Goal: Find specific page/section: Find specific page/section

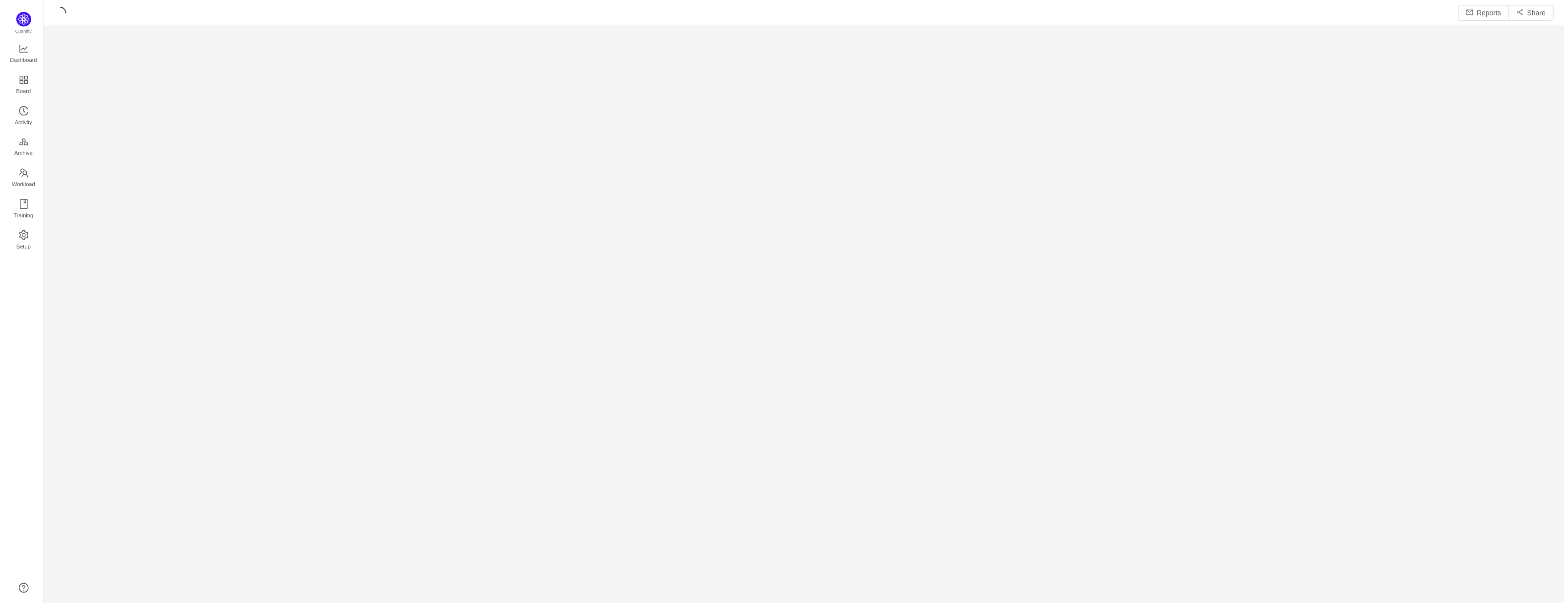
scroll to position [587, 1498]
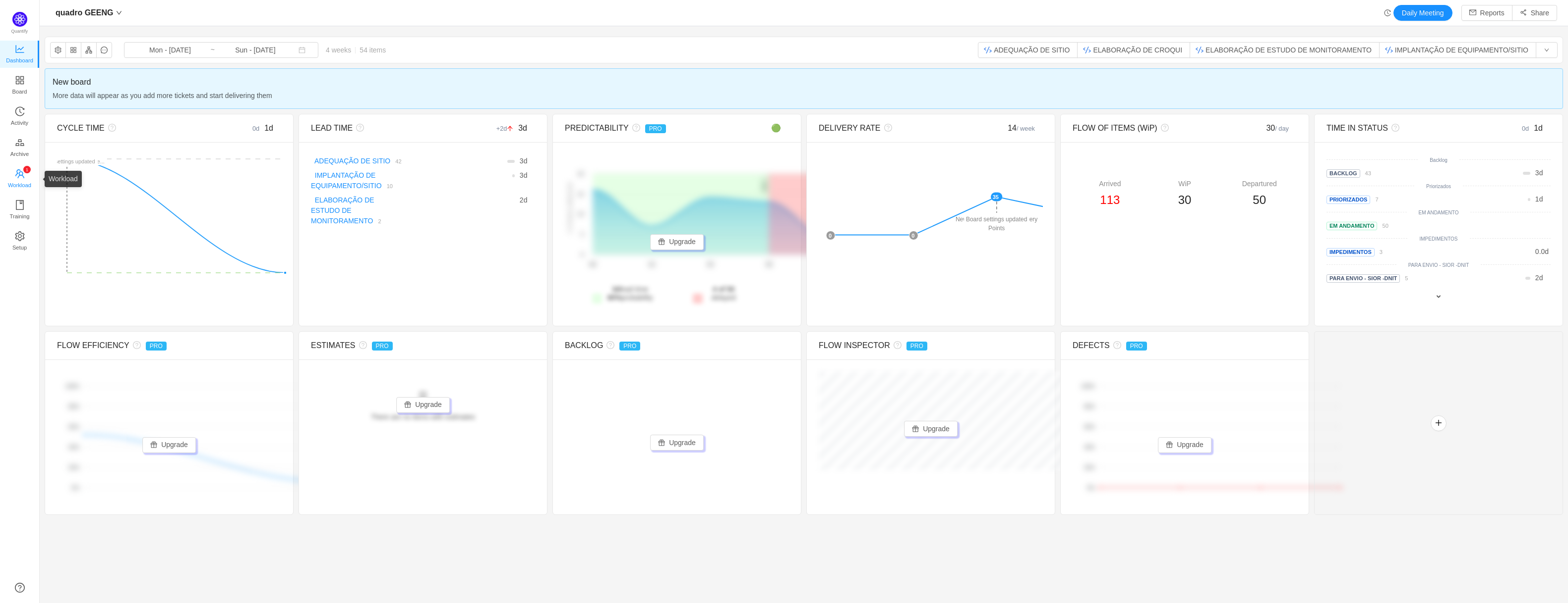
click at [28, 168] on sup "0 1 2 3 4 5 6 7 8 9 0 1 2 3 4 5 6 7 8 9 0 1 2 3 4 5 6 7 8 9" at bounding box center [27, 169] width 7 height 7
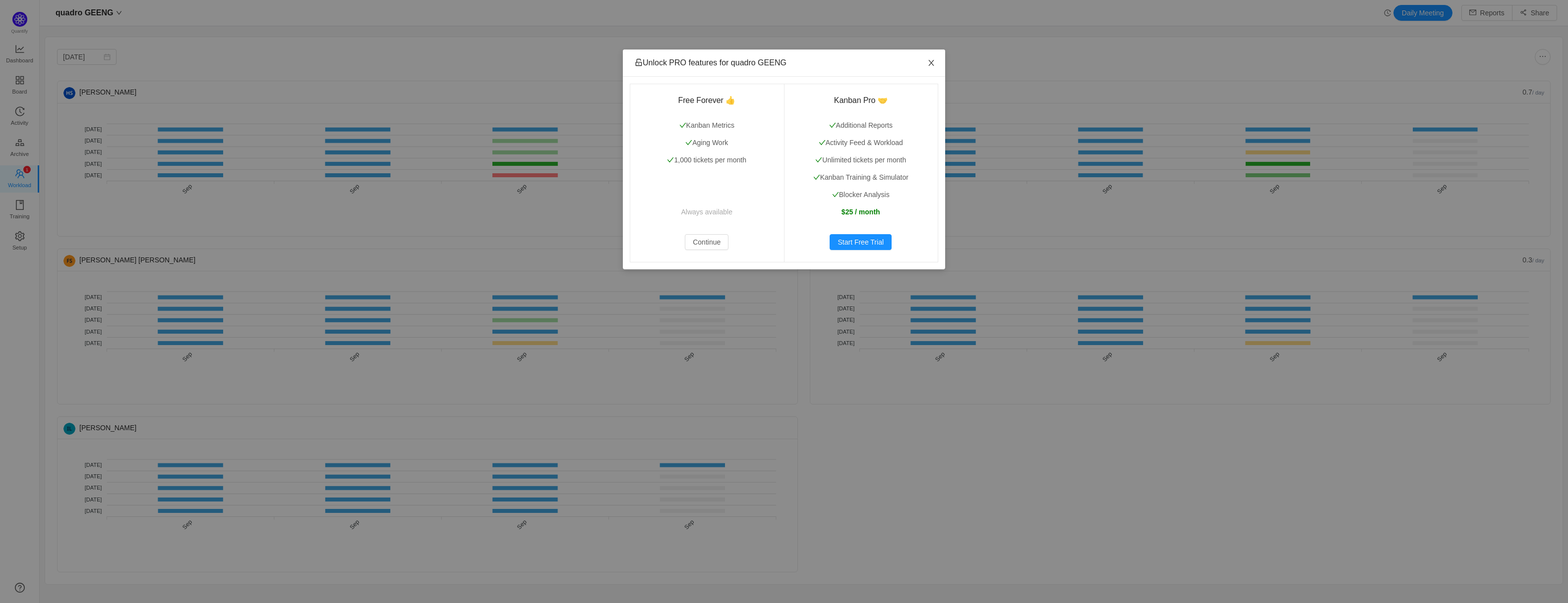
click at [933, 58] on span "Close" at bounding box center [931, 63] width 27 height 27
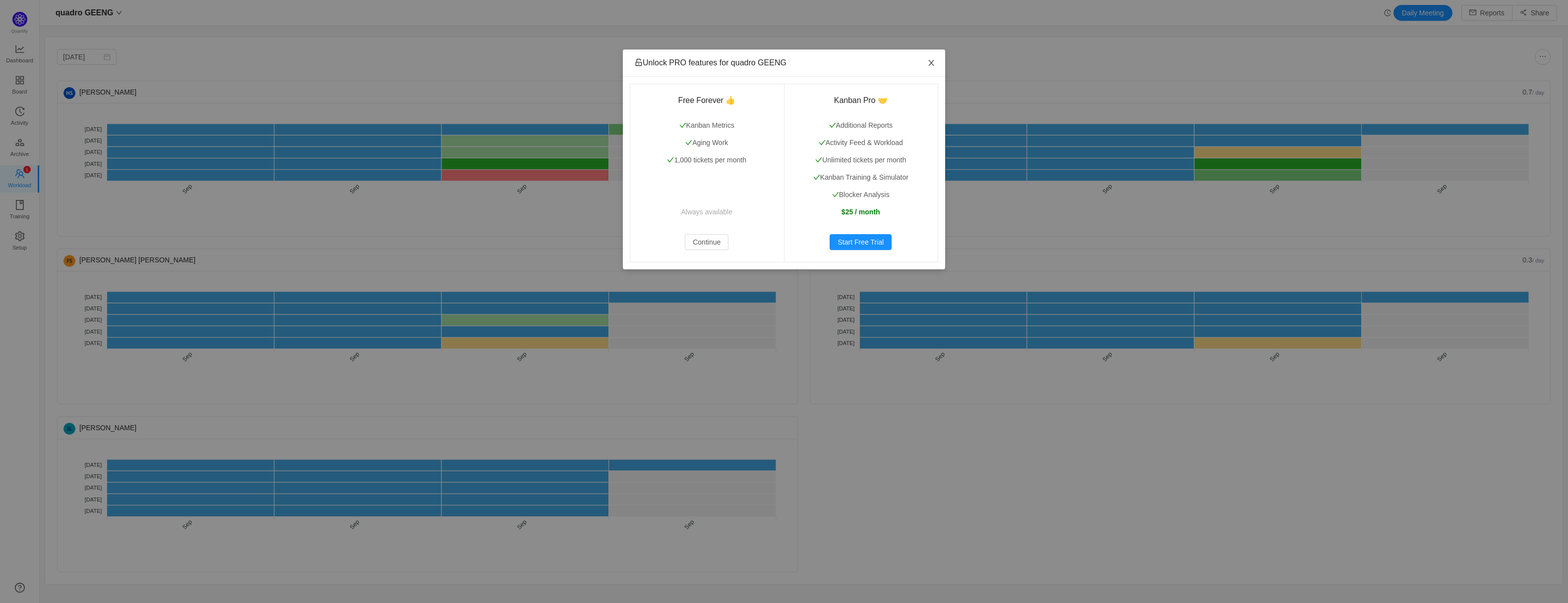
click at [934, 63] on icon "icon: close" at bounding box center [931, 63] width 8 height 8
click at [934, 62] on icon "icon: close" at bounding box center [931, 63] width 8 height 8
